Goal: Task Accomplishment & Management: Use online tool/utility

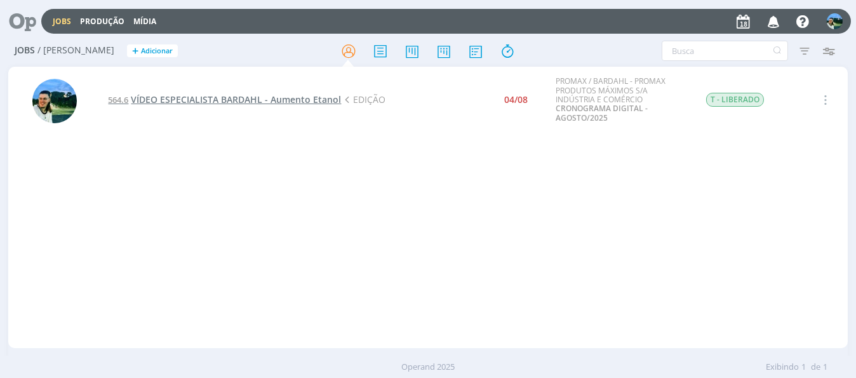
click at [221, 99] on span "VÍDEO ESPECIALISTA BARDAHL - Aumento Etanol" at bounding box center [236, 99] width 210 height 12
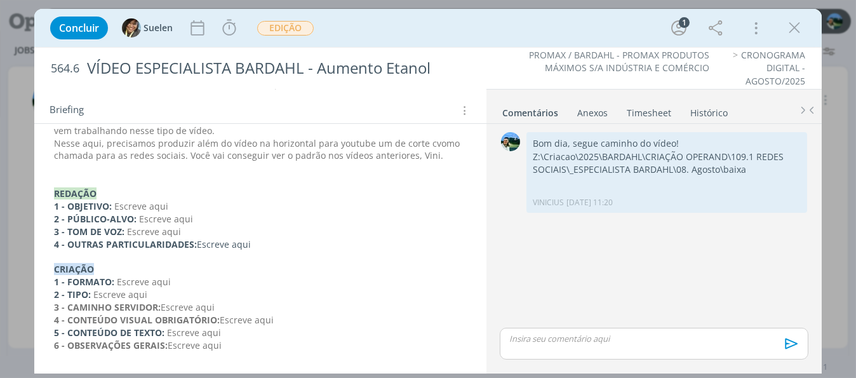
scroll to position [254, 0]
drag, startPoint x: 793, startPoint y: 26, endPoint x: 746, endPoint y: 39, distance: 48.8
click at [793, 26] on icon "dialog" at bounding box center [793, 27] width 19 height 19
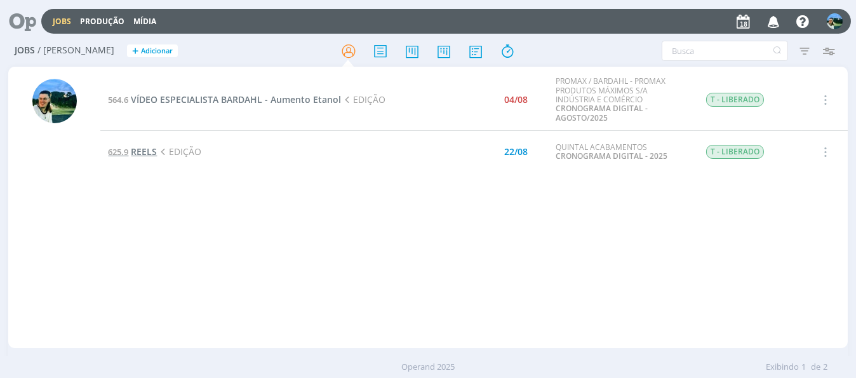
click at [133, 152] on span "REELS" at bounding box center [144, 151] width 26 height 12
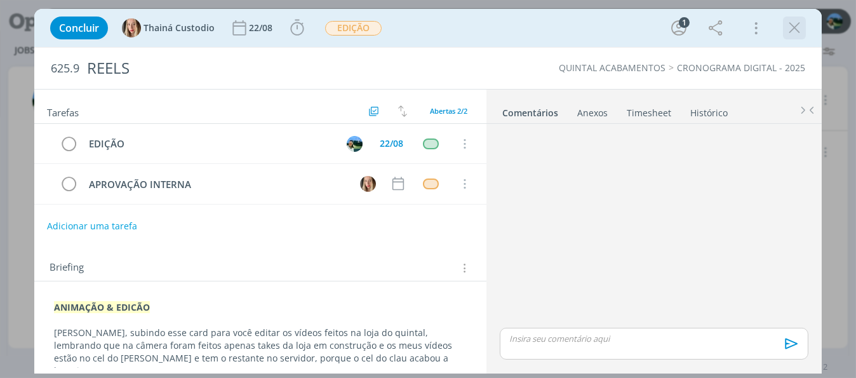
click at [108, 145] on link "625.9 REELS" at bounding box center [132, 151] width 49 height 12
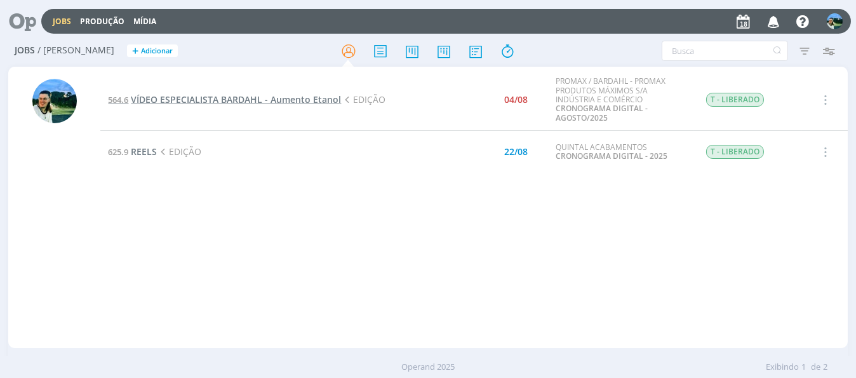
click at [202, 98] on span "VÍDEO ESPECIALISTA BARDAHL - Aumento Etanol" at bounding box center [236, 99] width 210 height 12
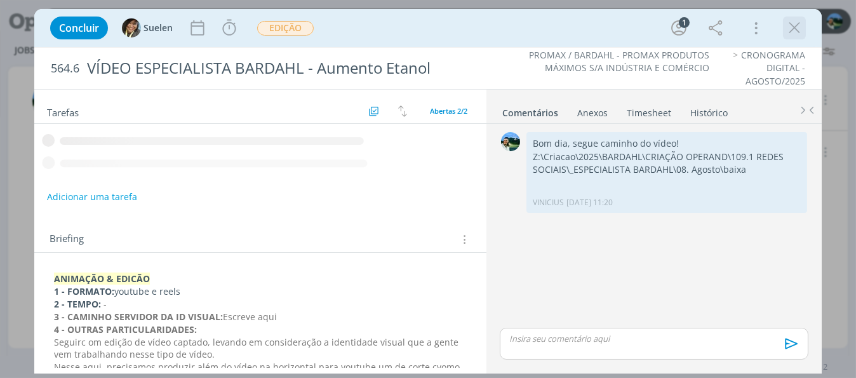
click at [800, 34] on icon "dialog" at bounding box center [793, 27] width 19 height 19
